Goal: Task Accomplishment & Management: Complete application form

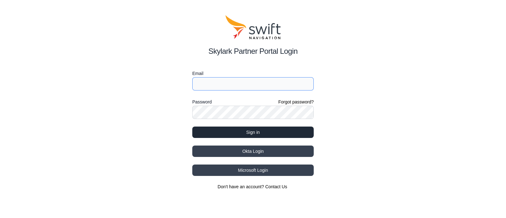
type input "[PERSON_NAME][EMAIL_ADDRESS][PERSON_NAME]"
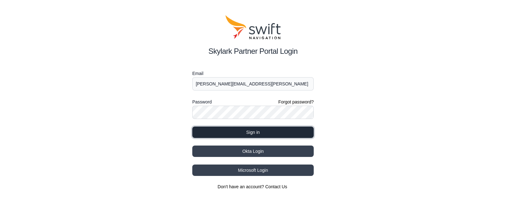
click at [244, 129] on button "Sign in" at bounding box center [252, 132] width 121 height 11
select select
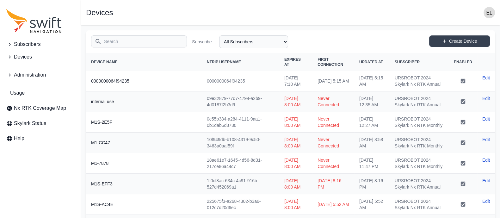
click at [119, 46] on input "Search" at bounding box center [139, 41] width 96 height 12
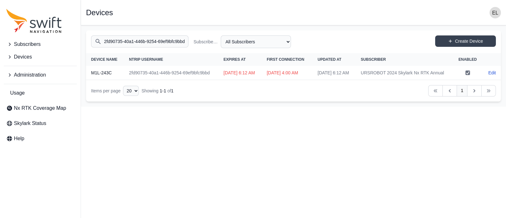
type input "2fd90735-40a1-446b-9254-69ef9bfc9bbd"
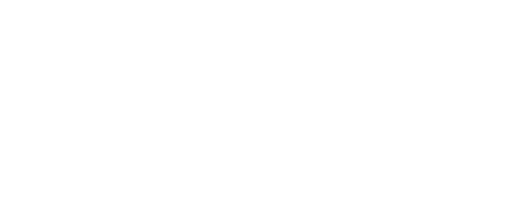
select select
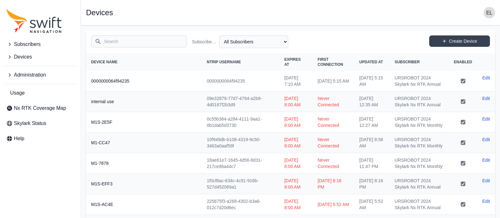
drag, startPoint x: 0, startPoint y: 0, endPoint x: 119, endPoint y: 46, distance: 127.7
click at [119, 46] on input "Search" at bounding box center [139, 41] width 96 height 12
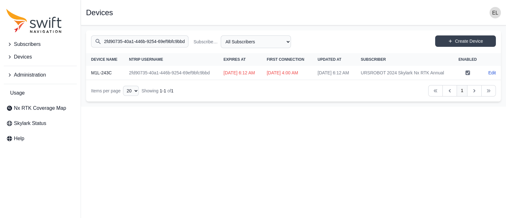
type input "2fd90735-40a1-446b-9254-69ef9bfc9bbd"
click at [176, 41] on input "2fd90735-40a1-446b-9254-69ef9bfc9bbd" at bounding box center [139, 41] width 97 height 12
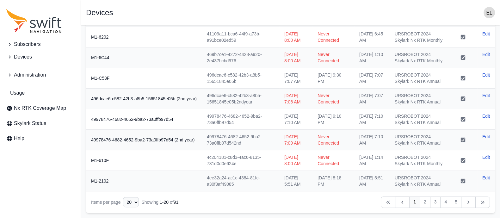
scroll to position [327, 0]
click at [36, 73] on span "Administration" at bounding box center [30, 75] width 32 height 8
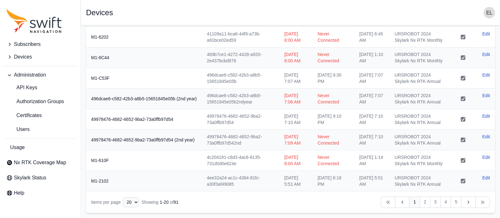
click at [36, 56] on button "Devices" at bounding box center [40, 57] width 73 height 13
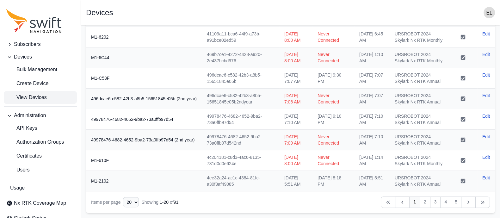
click at [39, 42] on span "Subscribers" at bounding box center [27, 44] width 27 height 8
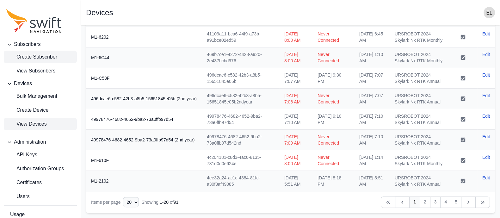
click at [51, 55] on span "Create Subscriber" at bounding box center [31, 57] width 51 height 8
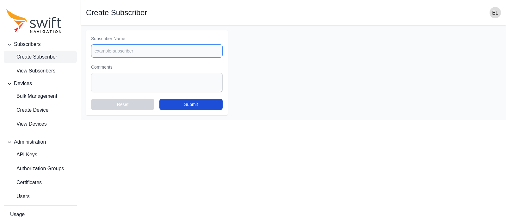
click at [150, 50] on input "Subscriber Name" at bounding box center [157, 50] width 132 height 13
type input "ㄎ"
type input "M1L"
click at [195, 102] on button "Submit" at bounding box center [190, 104] width 63 height 11
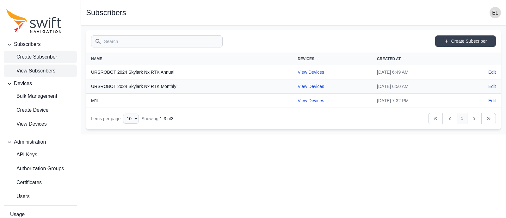
click at [40, 59] on span "Create Subscriber" at bounding box center [31, 57] width 51 height 8
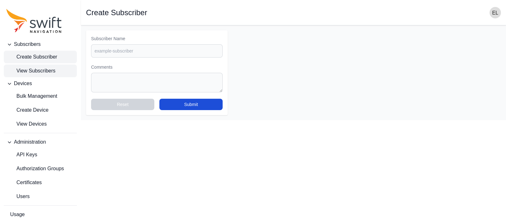
click at [51, 74] on span "View Subscribers" at bounding box center [30, 71] width 49 height 8
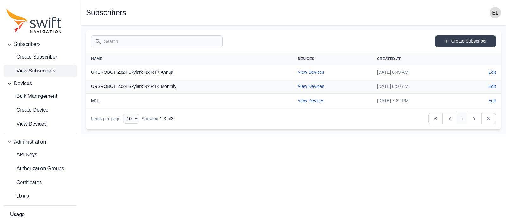
click at [372, 78] on td "[DATE] 6:49 AM" at bounding box center [417, 72] width 90 height 14
click at [298, 73] on link "View Devices" at bounding box center [311, 72] width 27 height 5
select select "b644441d-e755-4979-866a-1eb00d20fa50"
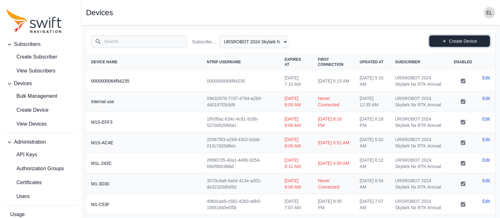
click at [471, 39] on link "Create Device" at bounding box center [459, 40] width 61 height 11
select select "b644441d-e755-4979-866a-1eb00d20fa50"
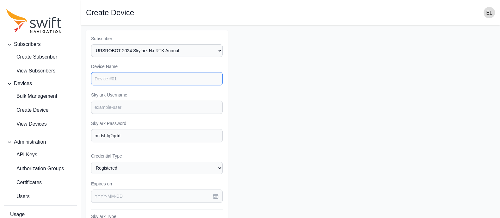
click at [151, 81] on input "Device Name" at bounding box center [157, 78] width 132 height 13
type input "d"
type input "M1L-[PERSON_NAME] AOS"
click at [145, 108] on input "Skylark Username" at bounding box center [157, 107] width 132 height 13
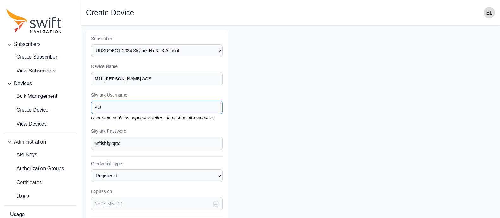
type input "A"
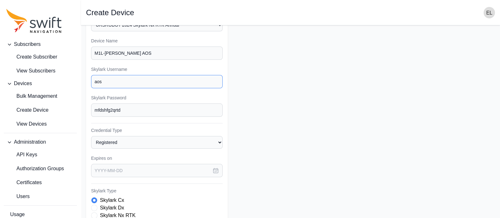
scroll to position [27, 0]
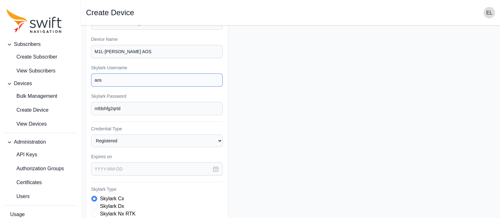
type input "aos"
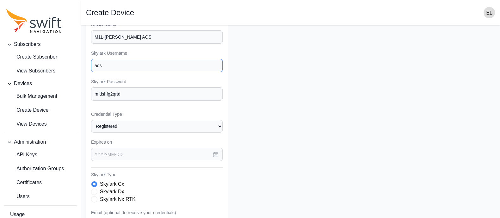
scroll to position [43, 0]
drag, startPoint x: 124, startPoint y: 64, endPoint x: 73, endPoint y: 59, distance: 51.4
click at [73, 59] on div "Subscribers Create Subscriber View Subscribers Devices Bulk Management Create D…" at bounding box center [250, 147] width 500 height 330
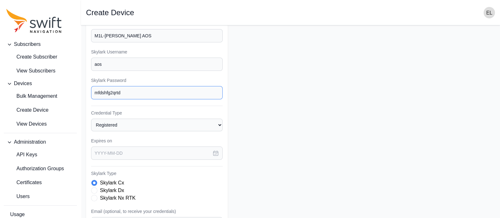
click at [155, 94] on input "mfdshfg2qrtd" at bounding box center [157, 92] width 132 height 13
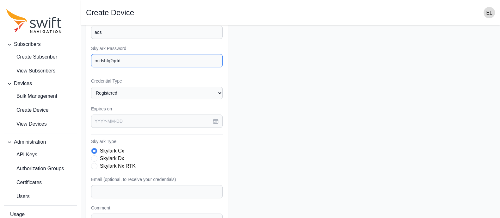
scroll to position [76, 0]
click at [215, 120] on icon "button" at bounding box center [215, 120] width 5 height 5
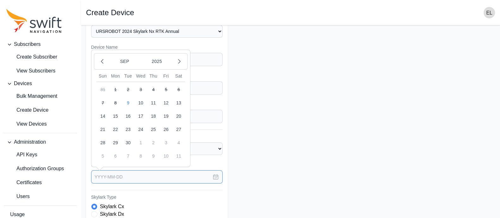
scroll to position [10, 0]
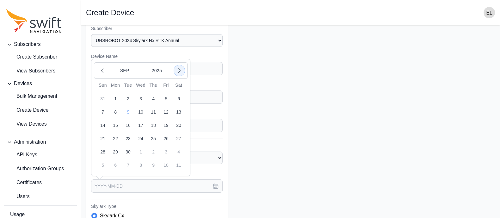
click at [180, 70] on icon "button" at bounding box center [179, 70] width 6 height 6
click at [99, 69] on icon "button" at bounding box center [102, 70] width 6 height 6
click at [127, 110] on button "9" at bounding box center [128, 112] width 13 height 13
type input "[DATE]"
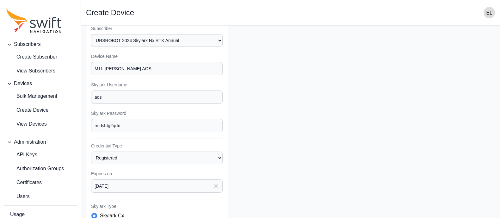
click at [216, 183] on icon "button" at bounding box center [216, 186] width 6 height 6
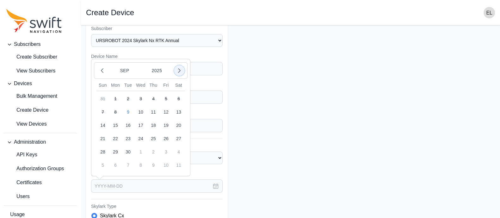
click at [182, 71] on icon "button" at bounding box center [179, 70] width 6 height 6
click at [159, 68] on button "2025" at bounding box center [157, 71] width 30 height 12
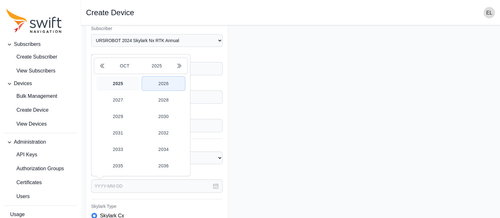
click at [168, 87] on button "2026" at bounding box center [163, 84] width 43 height 14
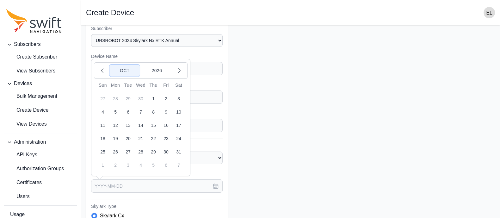
click at [125, 68] on button "Oct" at bounding box center [124, 71] width 30 height 12
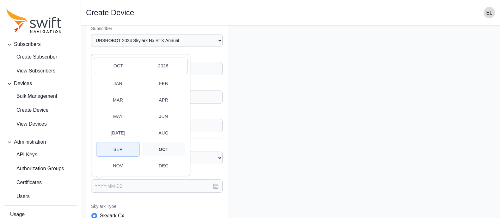
click at [120, 146] on button "Sep" at bounding box center [117, 149] width 43 height 14
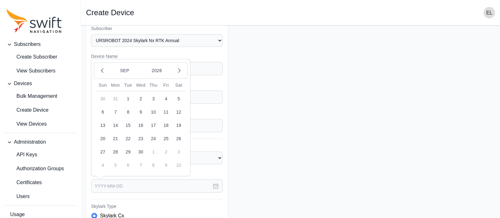
scroll to position [19, 0]
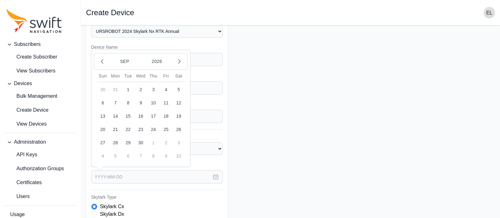
click at [128, 102] on button "8" at bounding box center [128, 102] width 13 height 13
type input "[DATE]"
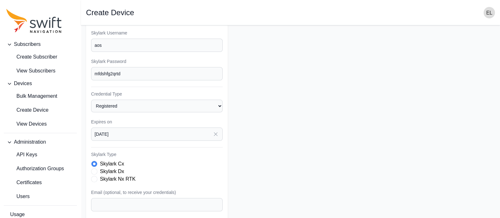
scroll to position [64, 0]
click at [94, 175] on span "Skylark Type" at bounding box center [94, 177] width 6 height 6
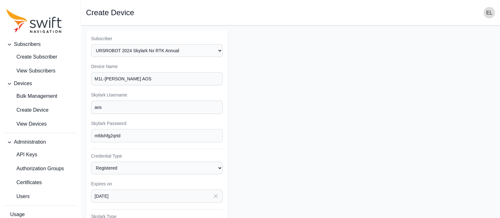
scroll to position [135, 0]
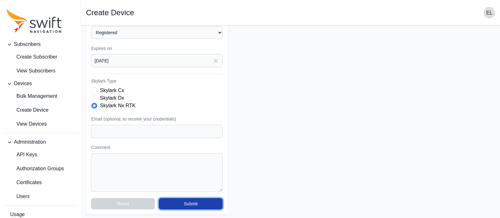
click at [186, 201] on button "Submit" at bounding box center [191, 203] width 64 height 11
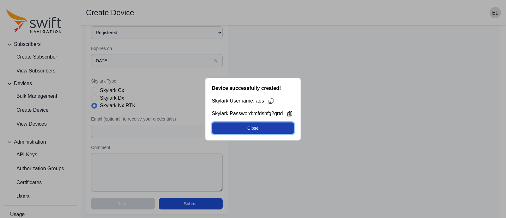
click at [257, 129] on button "Close" at bounding box center [253, 127] width 83 height 11
select select "b644441d-e755-4979-866a-1eb00d20fa50"
